Goal: Information Seeking & Learning: Check status

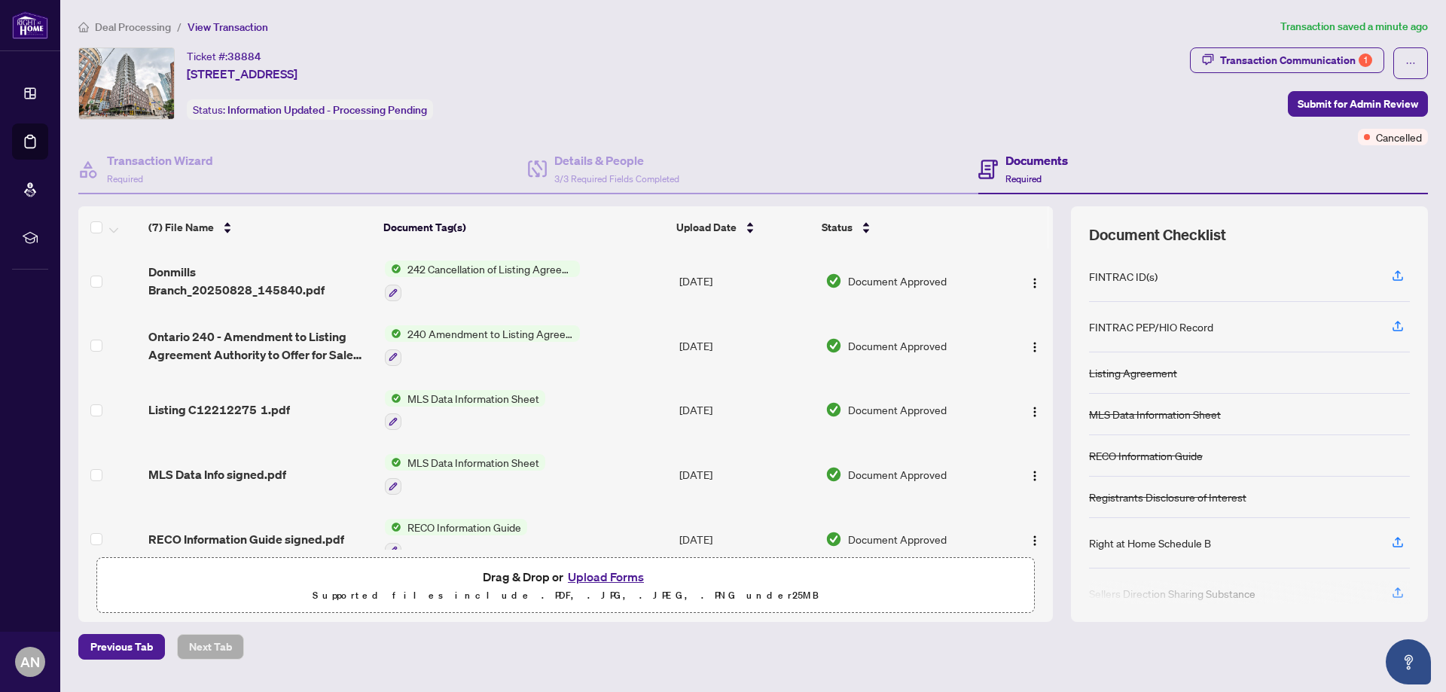
drag, startPoint x: 501, startPoint y: 78, endPoint x: 187, endPoint y: 53, distance: 315.1
click at [187, 53] on div "Ticket #: 38884 [STREET_ADDRESS] Status: Information Updated - Processing Pendi…" at bounding box center [631, 83] width 1106 height 72
click at [486, 55] on div "Ticket #: 38884 [STREET_ADDRESS] Status: Information Updated - Processing Pendi…" at bounding box center [631, 83] width 1106 height 72
drag, startPoint x: 501, startPoint y: 66, endPoint x: 185, endPoint y: 47, distance: 316.1
click at [185, 47] on div "Ticket #: 38884 [STREET_ADDRESS] Status: Information Updated - Processing Pendi…" at bounding box center [631, 83] width 1106 height 72
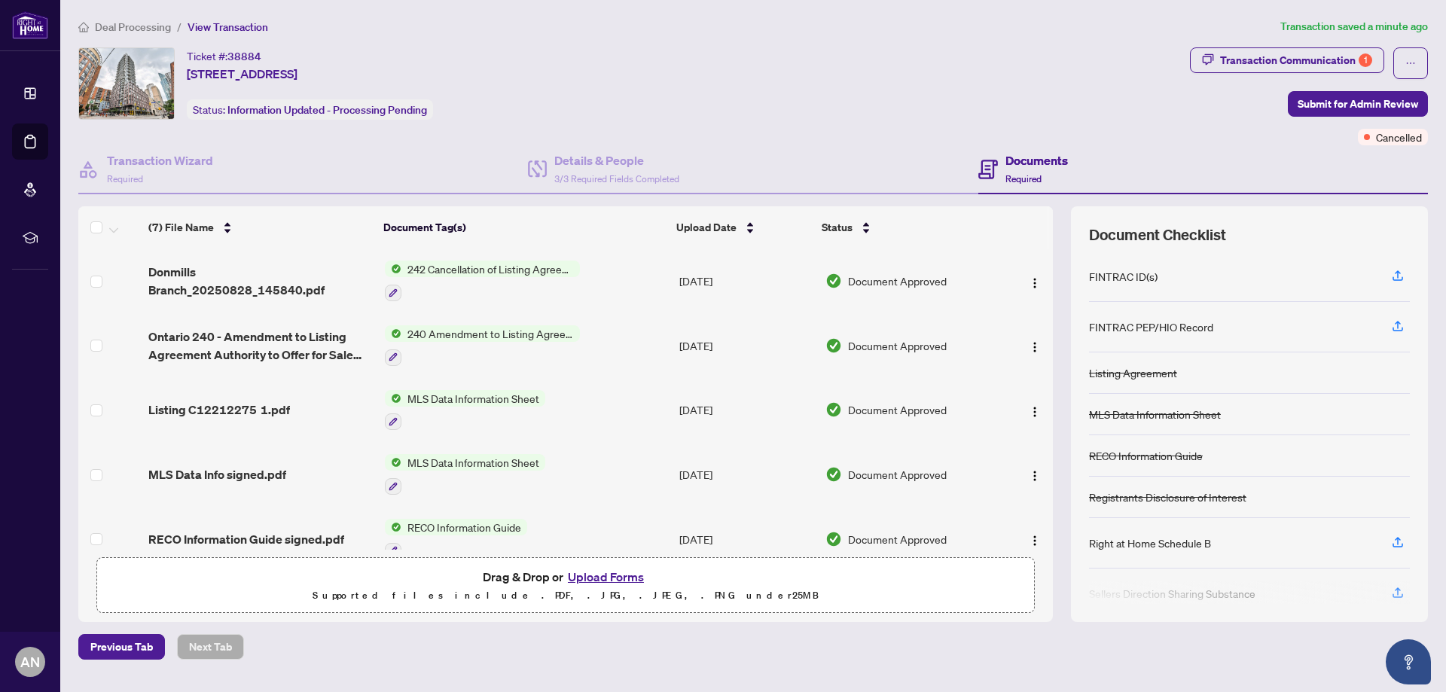
click at [499, 51] on div "Ticket #: 38884 [STREET_ADDRESS] Status: Information Updated - Processing Pendi…" at bounding box center [631, 83] width 1106 height 72
drag, startPoint x: 496, startPoint y: 72, endPoint x: 175, endPoint y: 52, distance: 321.5
click at [175, 52] on div "Ticket #: 38884 [STREET_ADDRESS] Status: Information Updated - Processing Pendi…" at bounding box center [631, 83] width 1106 height 72
click at [297, 65] on span "[STREET_ADDRESS]" at bounding box center [242, 74] width 111 height 18
click at [1258, 59] on div "Transaction Communication 1" at bounding box center [1296, 60] width 152 height 24
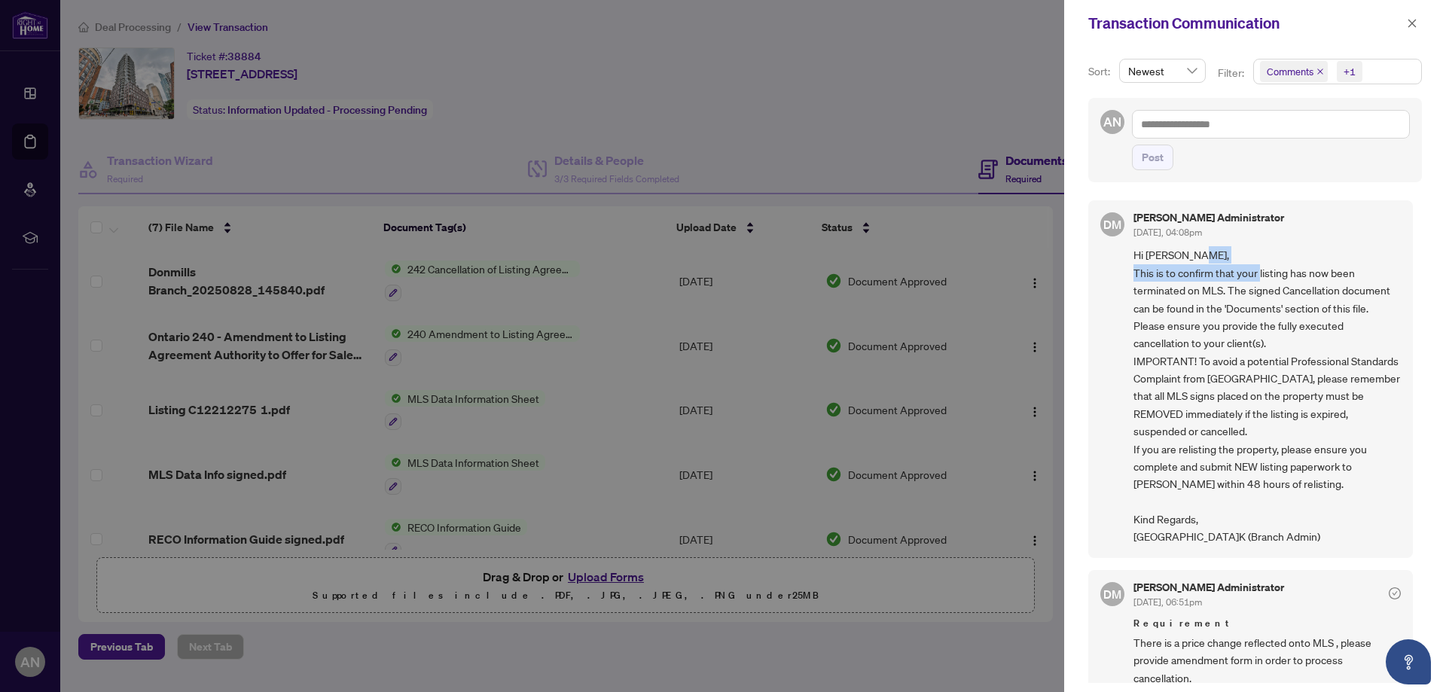
drag, startPoint x: 1153, startPoint y: 270, endPoint x: 1298, endPoint y: 280, distance: 145.7
click at [1298, 280] on span "Hi [PERSON_NAME], This is to confirm that your listing has now been terminated …" at bounding box center [1266, 395] width 267 height 299
click at [1325, 304] on span "Hi [PERSON_NAME], This is to confirm that your listing has now been terminated …" at bounding box center [1266, 395] width 267 height 299
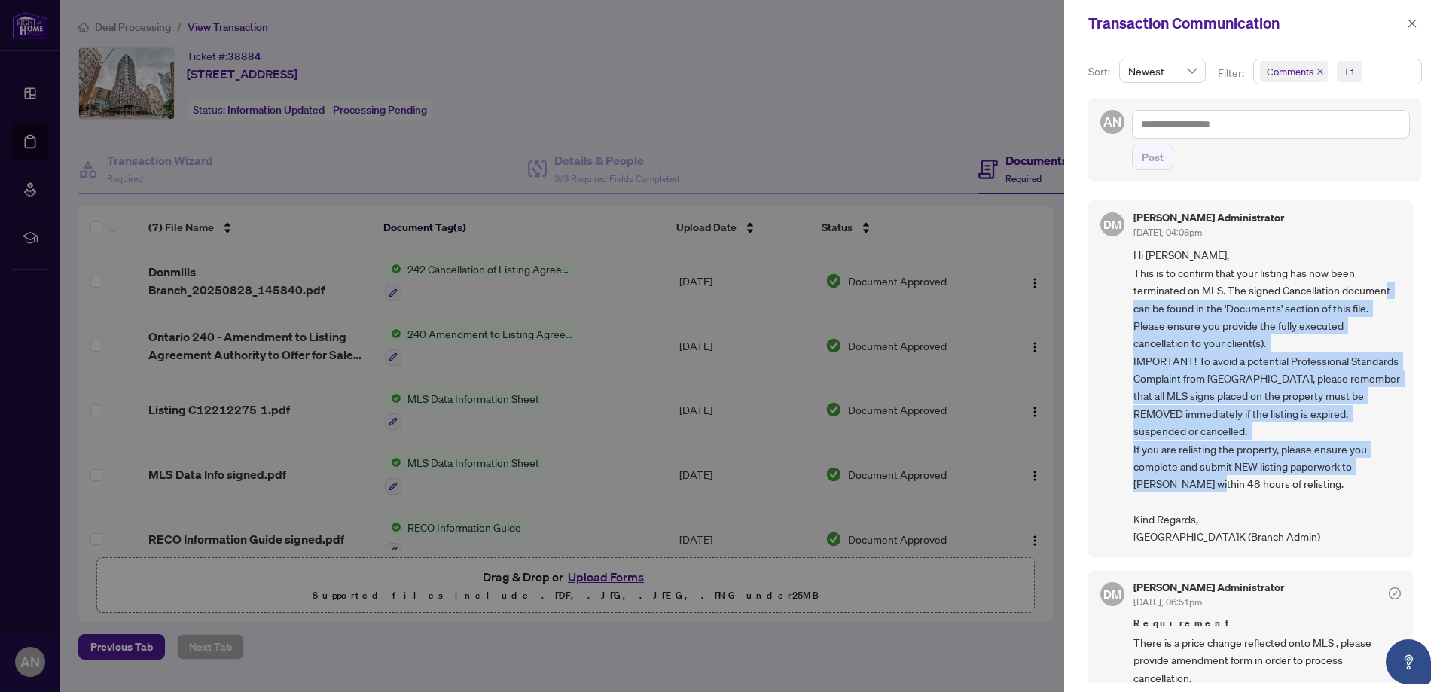
drag, startPoint x: 1168, startPoint y: 300, endPoint x: 1191, endPoint y: 495, distance: 195.7
click at [1191, 495] on span "Hi [PERSON_NAME], This is to confirm that your listing has now been terminated …" at bounding box center [1266, 395] width 267 height 299
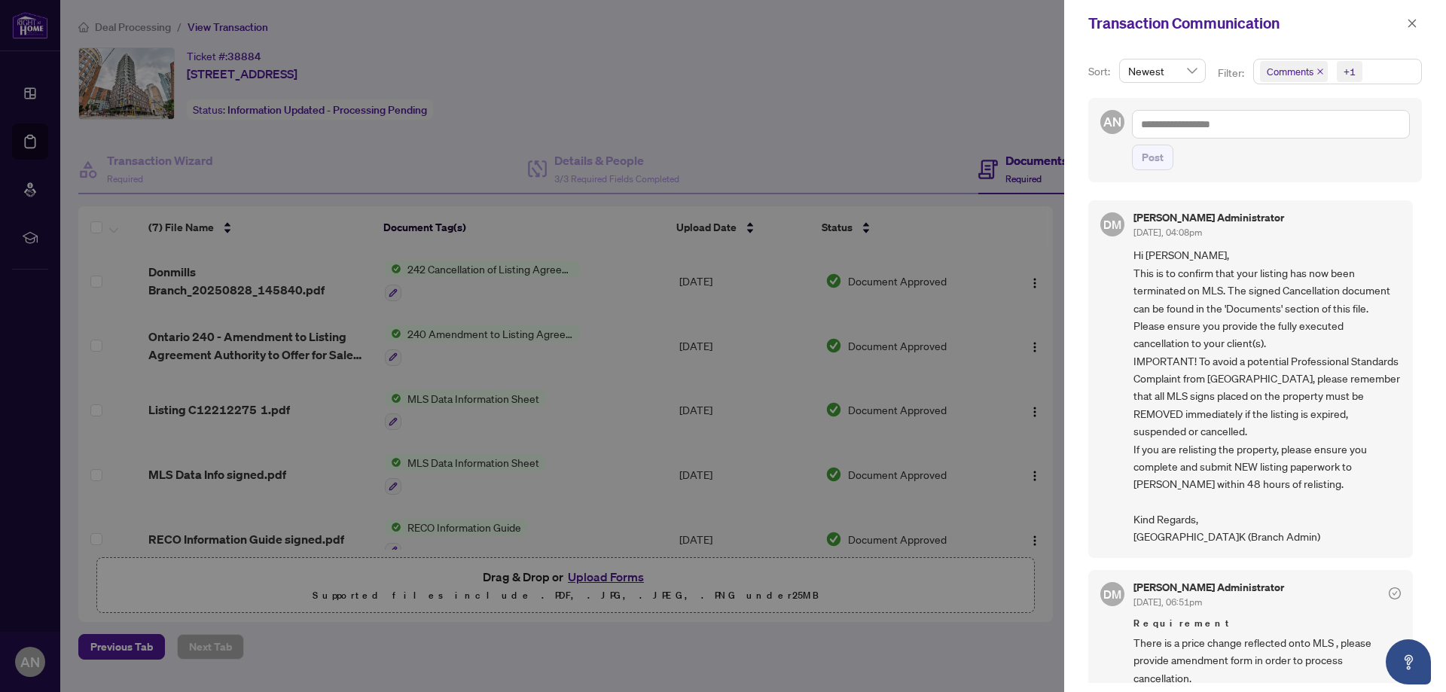
click at [668, 96] on div at bounding box center [723, 346] width 1446 height 692
click at [1405, 26] on button "button" at bounding box center [1412, 23] width 20 height 18
